Goal: Task Accomplishment & Management: Manage account settings

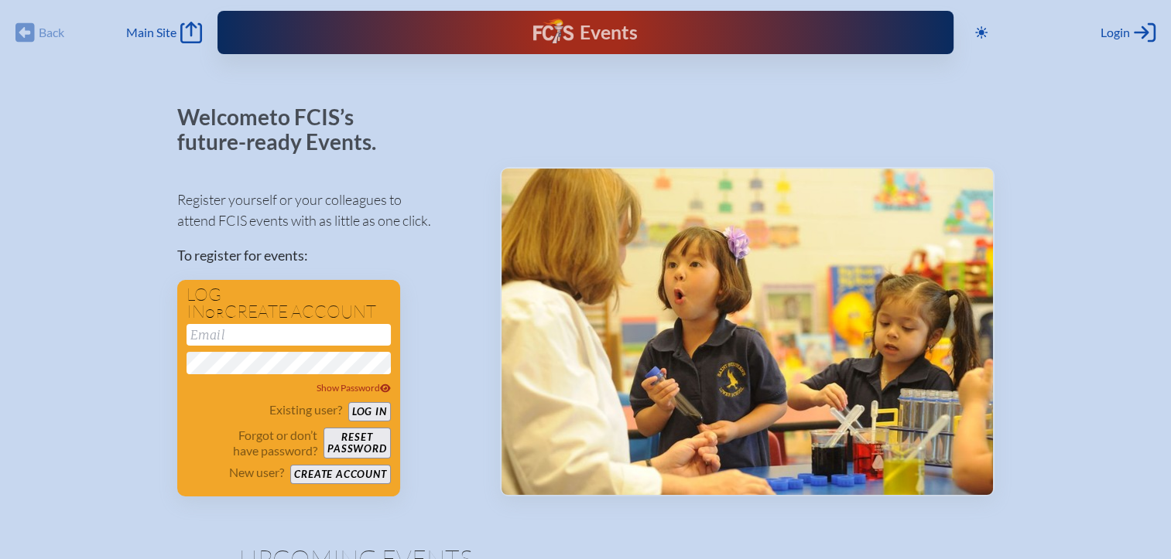
type input "[EMAIL_ADDRESS][DOMAIN_NAME]"
click at [373, 415] on button "Log in" at bounding box center [369, 411] width 43 height 19
click at [364, 410] on button "Log in" at bounding box center [369, 411] width 43 height 19
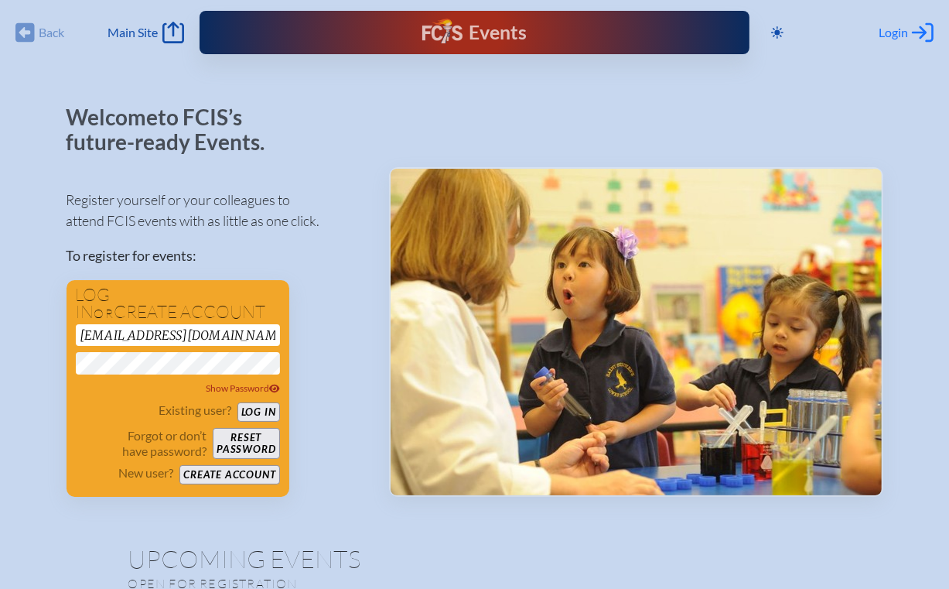
click at [901, 33] on span "Login" at bounding box center [893, 32] width 29 height 15
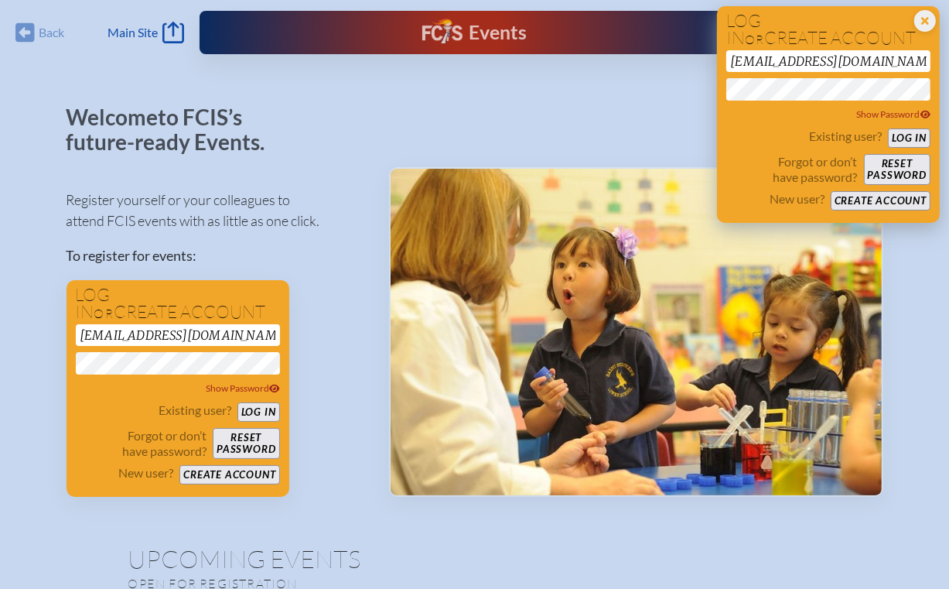
click at [902, 135] on button "Log in" at bounding box center [909, 137] width 43 height 19
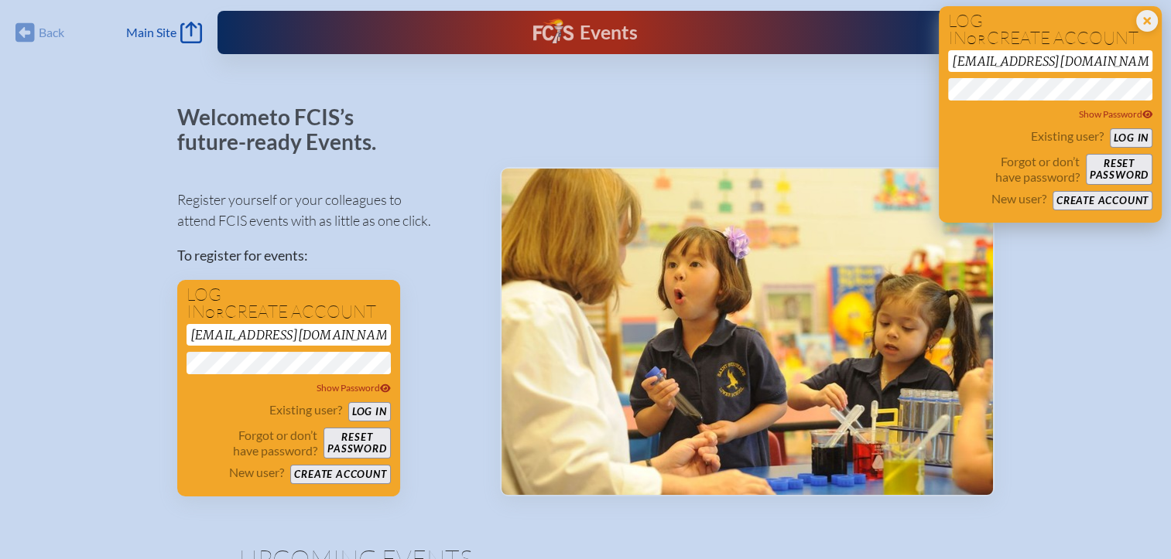
click at [1136, 139] on button "Log in" at bounding box center [1131, 137] width 43 height 19
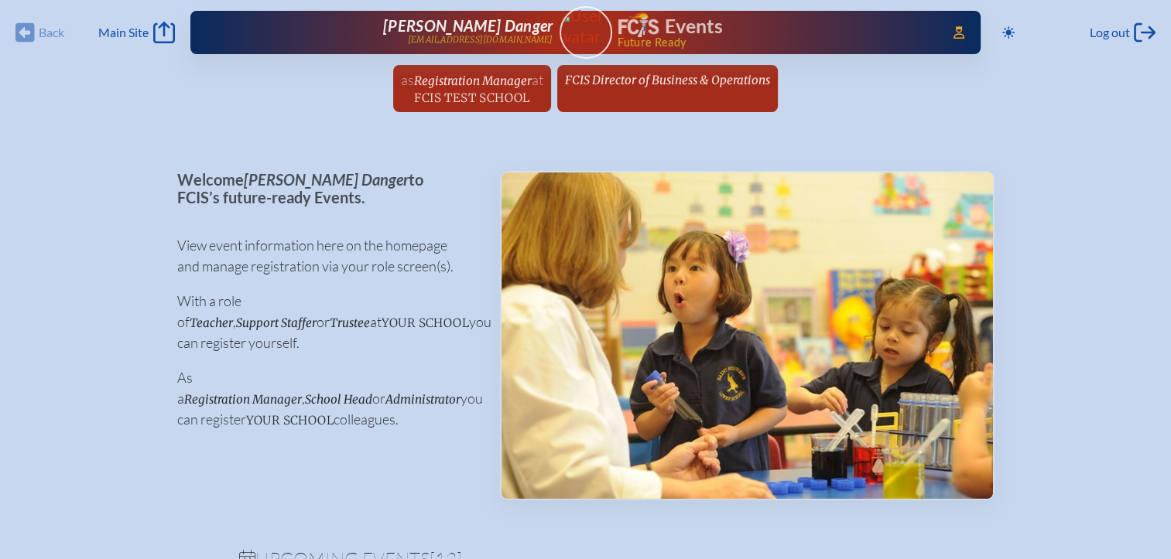
drag, startPoint x: 679, startPoint y: 75, endPoint x: 682, endPoint y: 87, distance: 12.2
click at [679, 76] on span "FCIS Director of Business & Operations" at bounding box center [667, 80] width 205 height 15
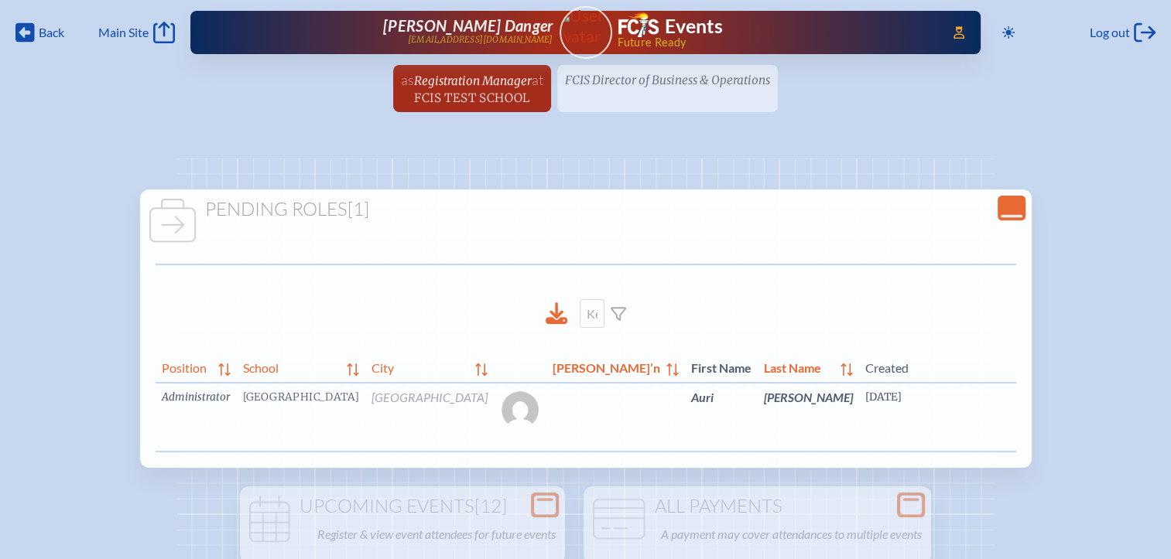
scroll to position [0, 47]
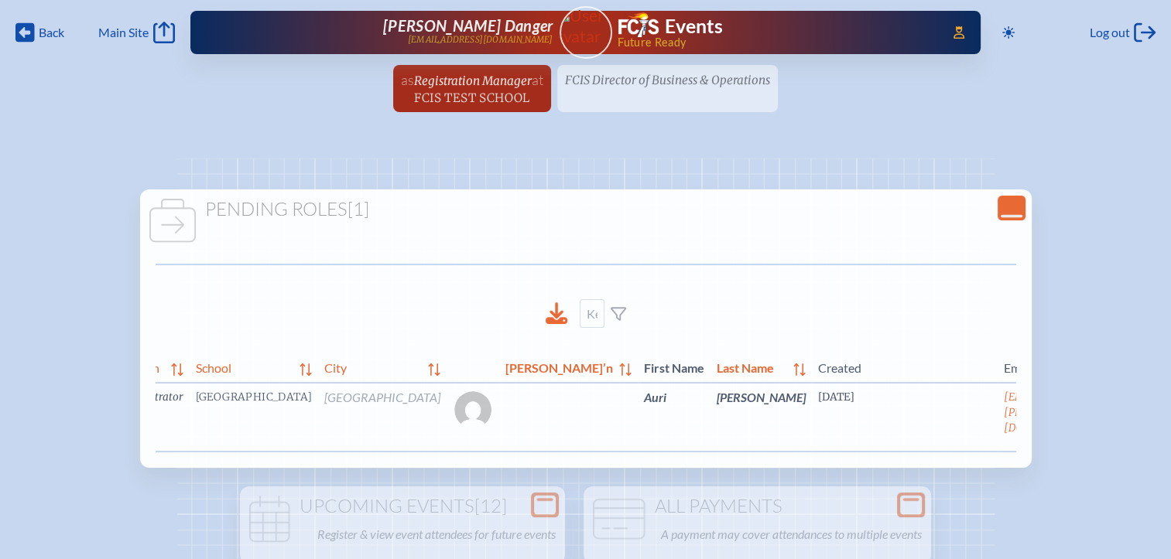
click at [1106, 426] on link "edit Person’s Details" at bounding box center [1132, 420] width 52 height 49
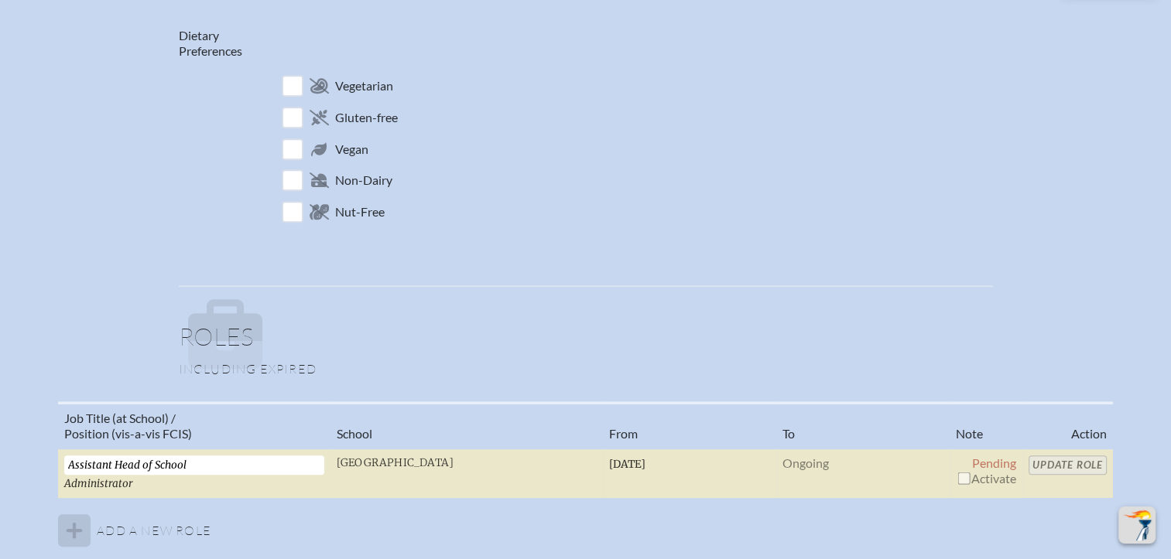
scroll to position [1006, 0]
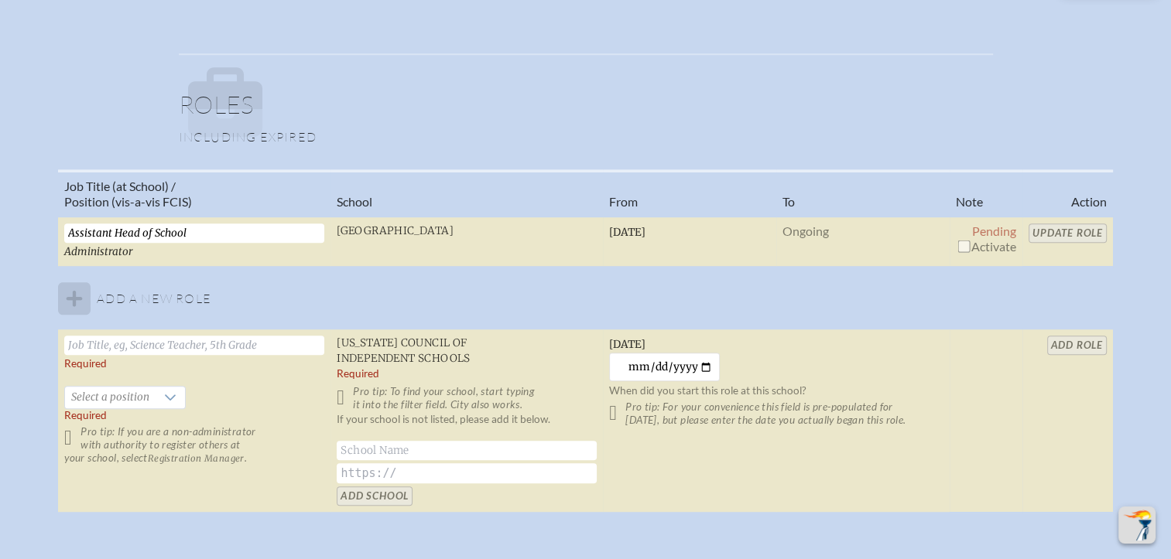
click at [967, 241] on input "checkbox" at bounding box center [963, 246] width 12 height 12
checkbox input "true"
click at [1080, 234] on input "Update Role" at bounding box center [1067, 233] width 78 height 19
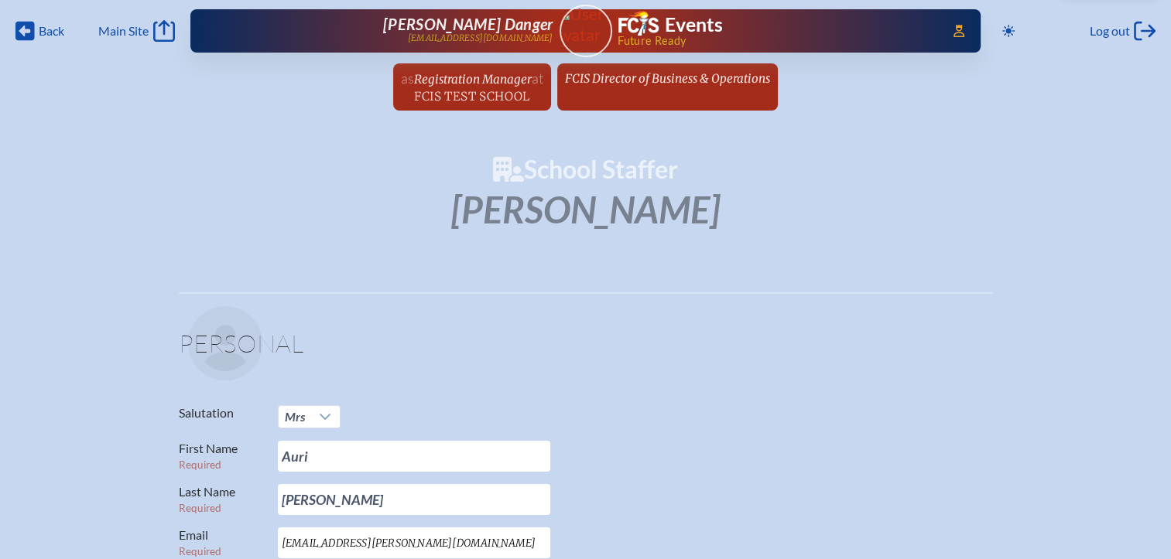
scroll to position [0, 0]
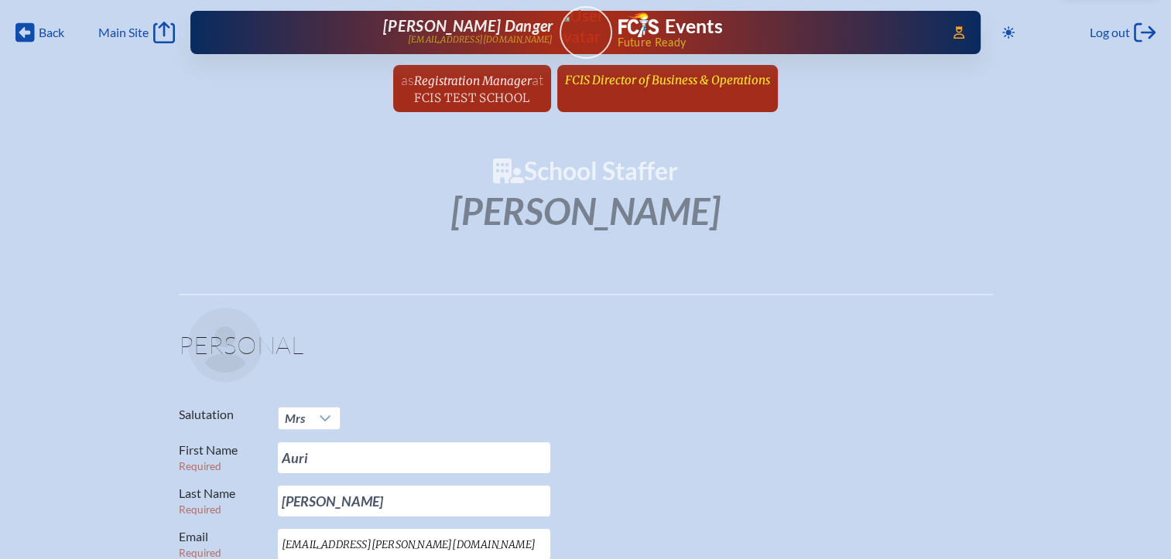
click at [679, 91] on link "FCIS Director of Business & Operations since [DATE]" at bounding box center [667, 79] width 217 height 29
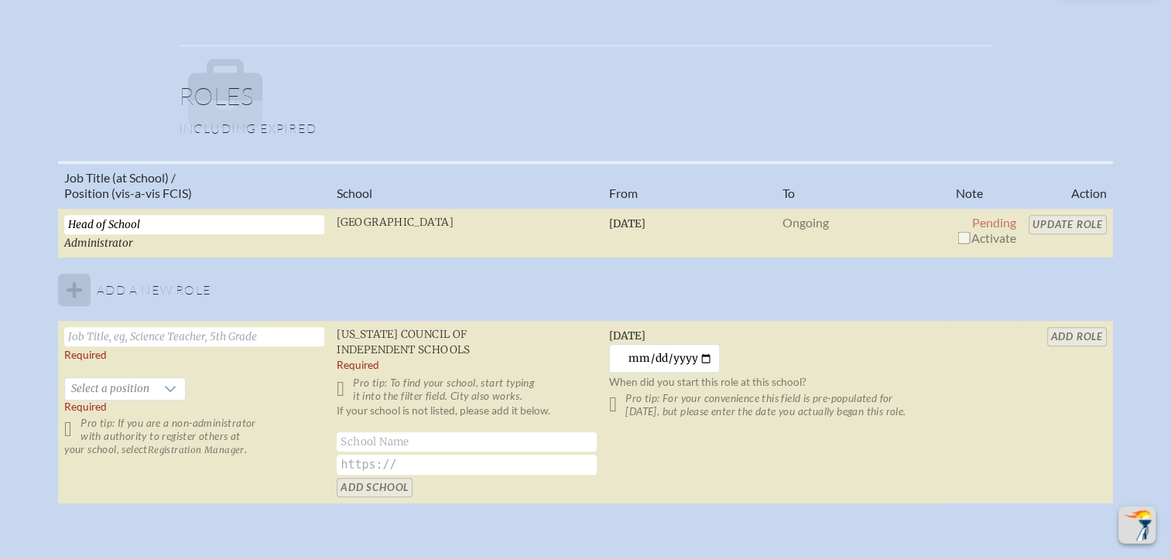
scroll to position [1006, 0]
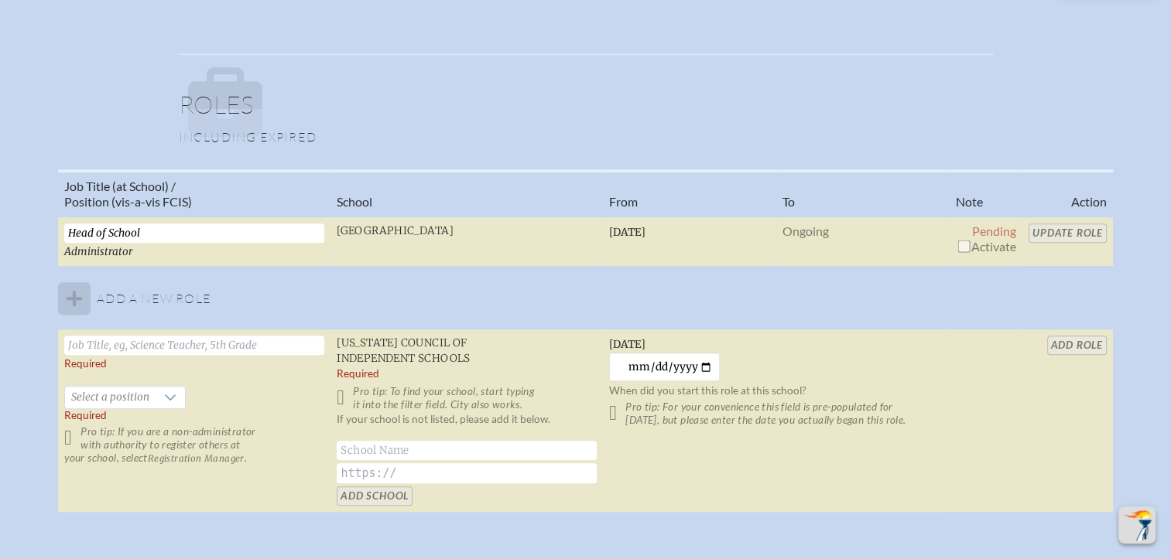
drag, startPoint x: 960, startPoint y: 241, endPoint x: 1049, endPoint y: 240, distance: 89.0
click at [961, 241] on input "checkbox" at bounding box center [963, 246] width 12 height 12
checkbox input "true"
click at [1060, 234] on input "Update Role" at bounding box center [1067, 233] width 78 height 19
